Goal: Find specific page/section

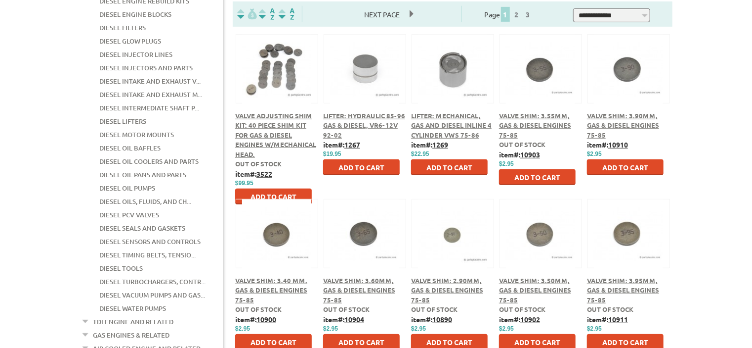
scroll to position [247, 0]
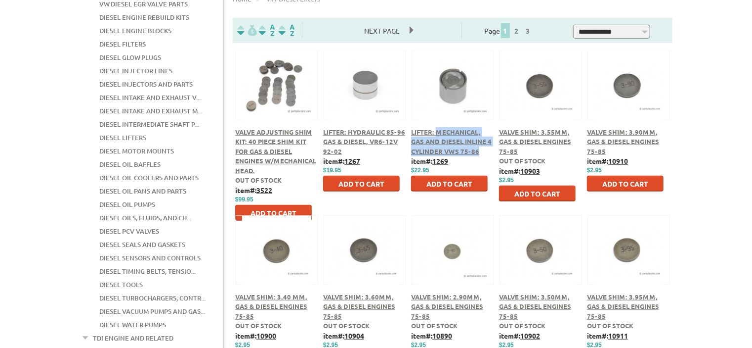
drag, startPoint x: 437, startPoint y: 132, endPoint x: 489, endPoint y: 152, distance: 55.6
click at [489, 152] on div "Lifter: Mechanical, Gas and Diesel Inline 4 cylinder VWs 75-86 item#: 1269 $ $2…" at bounding box center [453, 132] width 88 height 165
copy span "Mechanical, Gas and Diesel Inline 4 cylinder VWs 75-86"
click at [458, 103] on img at bounding box center [452, 85] width 69 height 69
click at [454, 98] on img at bounding box center [452, 85] width 69 height 69
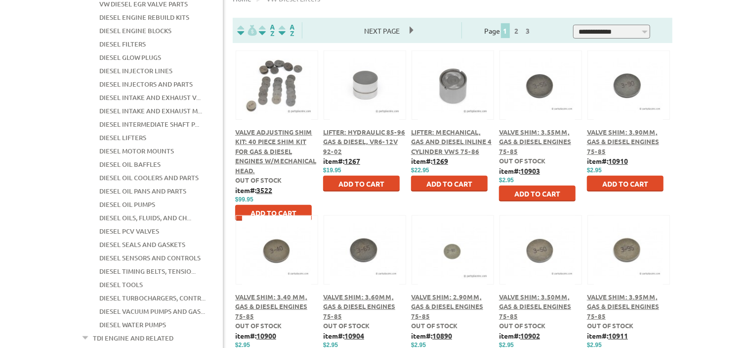
click at [439, 215] on div "Lifter: Mechanical, Gas and Diesel Inline 4 cylinder VWs 75-86 item#: 1269 $ $2…" at bounding box center [453, 132] width 88 height 165
click at [459, 142] on span "Lifter: Mechanical, Gas and Diesel Inline 4 cylinder VWs 75-86" at bounding box center [451, 142] width 81 height 28
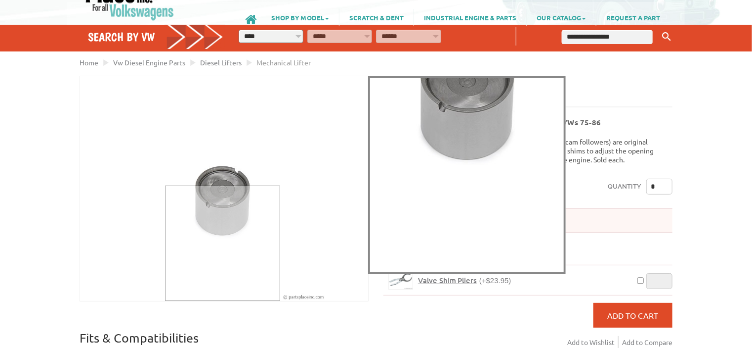
scroll to position [49, 0]
